Goal: Task Accomplishment & Management: Manage account settings

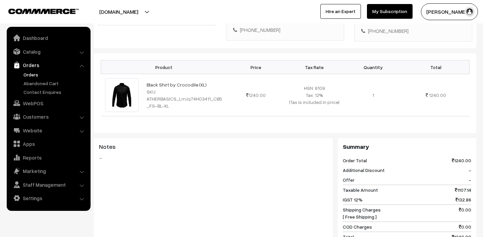
click at [28, 74] on link "Orders" at bounding box center [55, 74] width 66 height 7
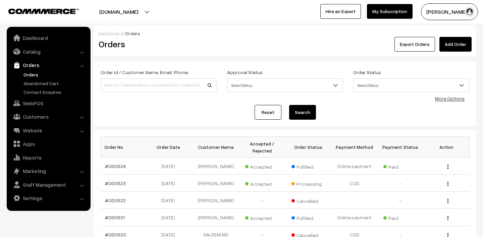
click at [447, 6] on button "Madhu K" at bounding box center [449, 11] width 57 height 17
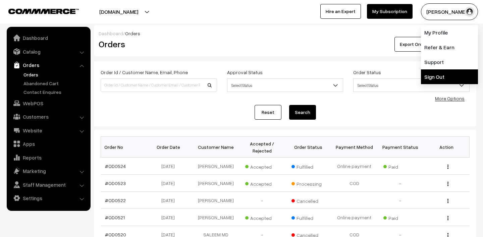
click at [440, 80] on link "Sign Out" at bounding box center [449, 76] width 57 height 15
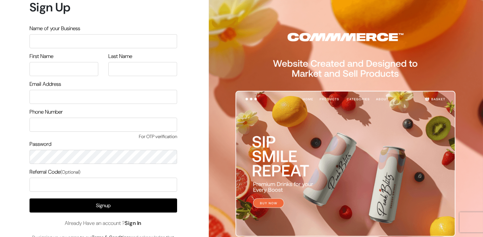
click at [137, 224] on link "Sign In" at bounding box center [133, 223] width 17 height 7
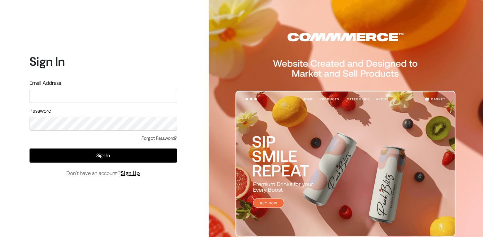
click at [81, 93] on input "text" at bounding box center [102, 96] width 147 height 14
type input "lokesh@yourdesignstore.in"
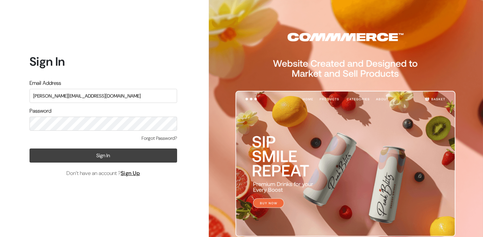
click at [117, 153] on button "Sign In" at bounding box center [102, 155] width 147 height 14
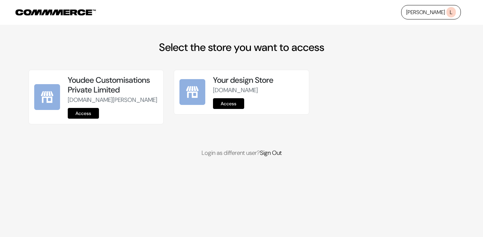
click at [86, 119] on link "Access" at bounding box center [83, 113] width 31 height 11
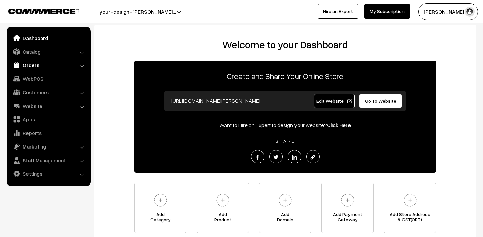
click at [40, 68] on link "Orders" at bounding box center [48, 65] width 80 height 12
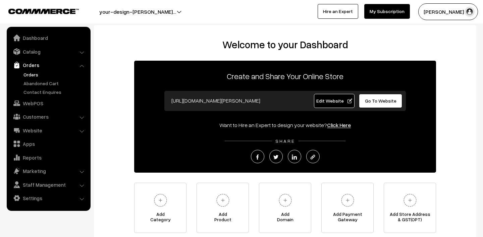
click at [38, 76] on link "Orders" at bounding box center [55, 74] width 66 height 7
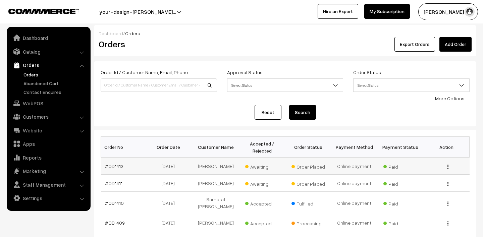
click at [256, 166] on span "Awaiting" at bounding box center [262, 166] width 34 height 9
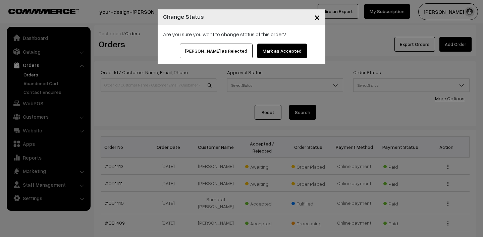
click at [267, 51] on button "Mark as Accepted" at bounding box center [282, 51] width 50 height 15
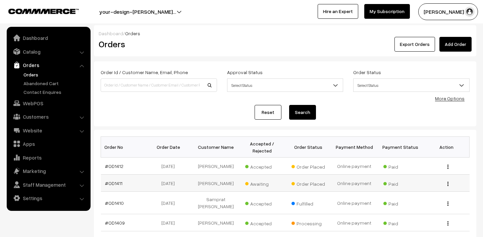
click at [265, 187] on span "Awaiting" at bounding box center [262, 183] width 34 height 9
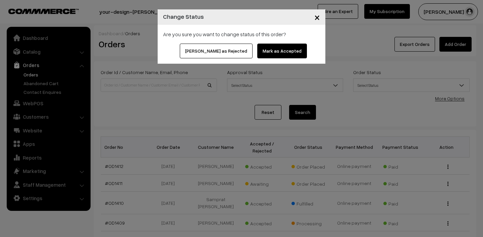
click at [263, 52] on button "Mark as Accepted" at bounding box center [282, 51] width 50 height 15
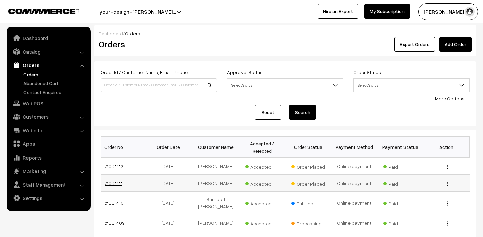
click at [115, 182] on link "#OD1411" at bounding box center [113, 183] width 17 height 6
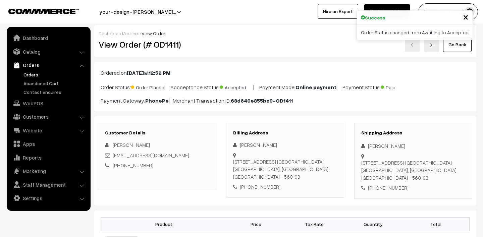
scroll to position [219, 0]
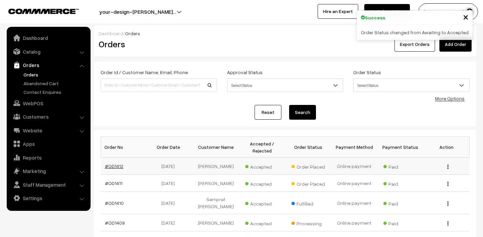
click at [119, 166] on link "#OD1412" at bounding box center [114, 166] width 18 height 6
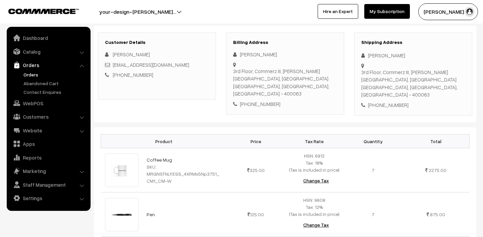
scroll to position [241, 0]
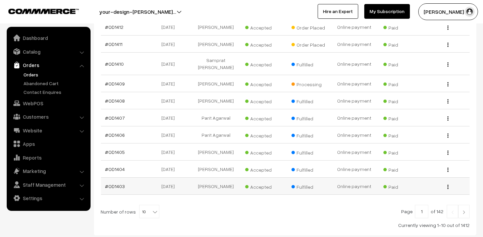
scroll to position [176, 0]
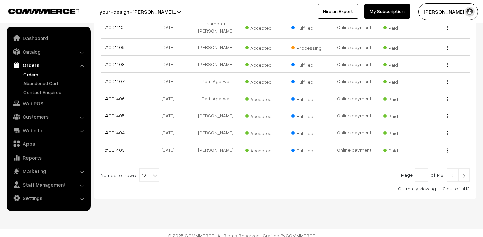
click at [468, 172] on link at bounding box center [463, 174] width 11 height 13
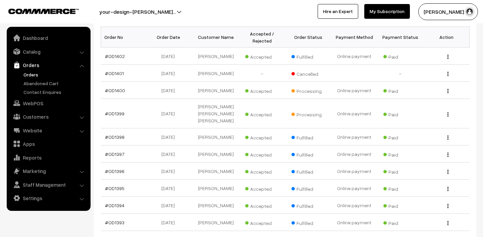
scroll to position [124, 0]
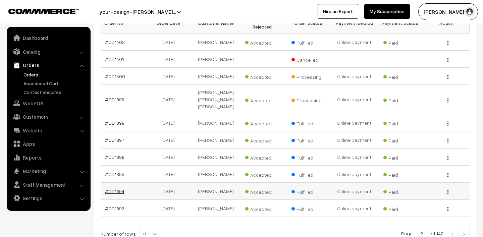
click at [115, 188] on link "#OD1394" at bounding box center [114, 191] width 19 height 6
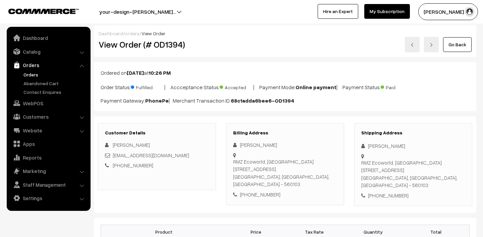
click at [388, 192] on div "+91 9739308216" at bounding box center [413, 196] width 104 height 8
drag, startPoint x: 367, startPoint y: 147, endPoint x: 412, endPoint y: 143, distance: 45.4
click at [412, 143] on div "Chandra Shekhar" at bounding box center [413, 146] width 104 height 8
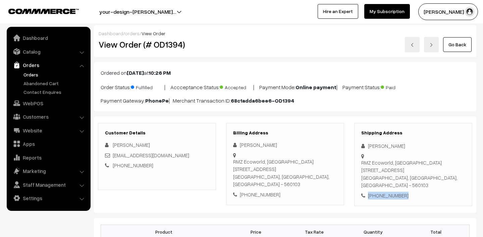
copy div "Chandra Shekhar"
click at [28, 73] on link "Orders" at bounding box center [55, 74] width 66 height 7
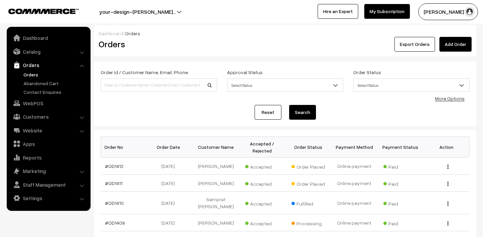
scroll to position [176, 0]
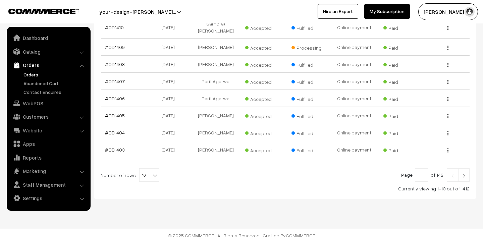
click at [465, 174] on img at bounding box center [464, 176] width 6 height 4
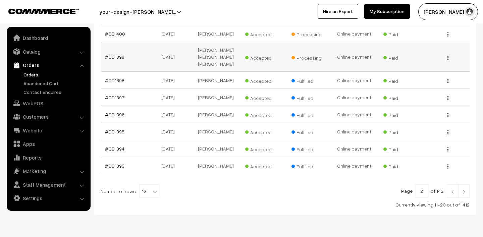
scroll to position [166, 0]
